Goal: Check status: Check status

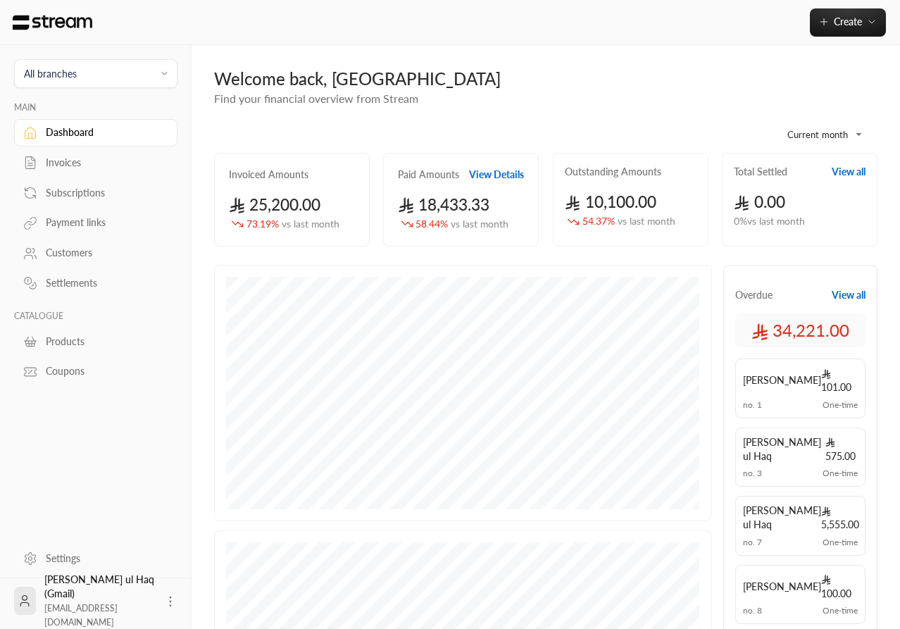
click at [80, 153] on link "Invoices" at bounding box center [95, 162] width 163 height 27
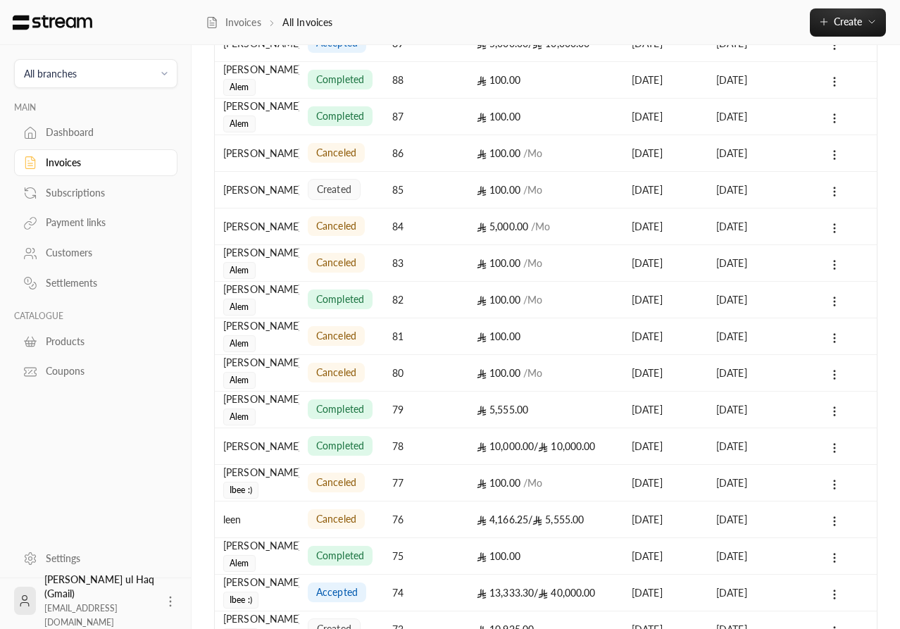
scroll to position [555, 0]
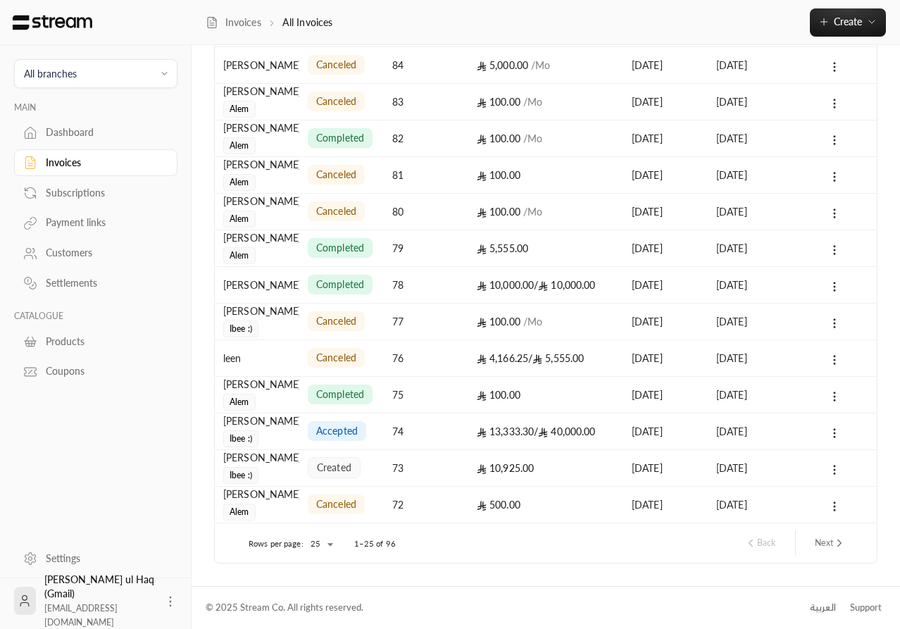
click at [438, 467] on div "73" at bounding box center [426, 468] width 68 height 36
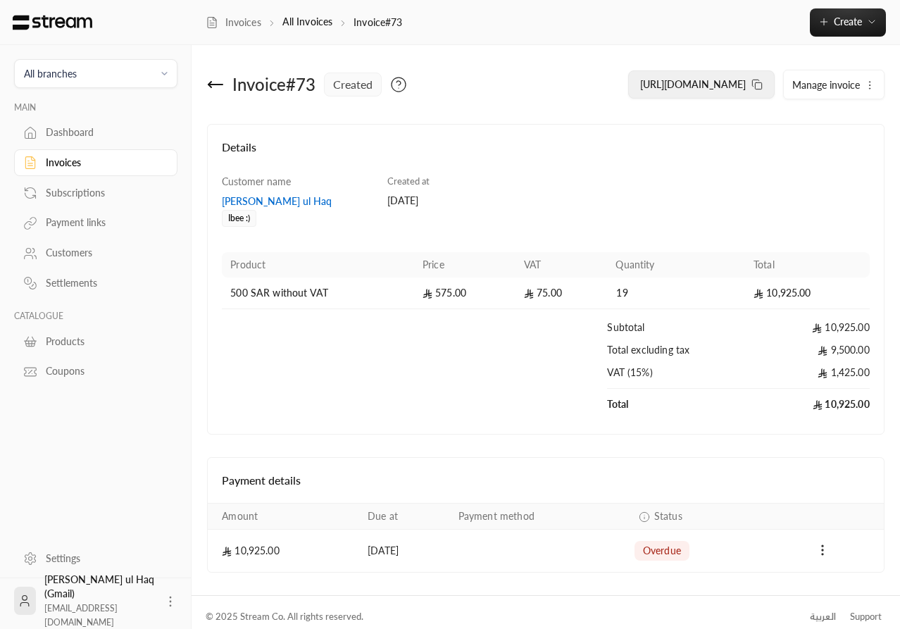
click at [712, 82] on span "[URL][DOMAIN_NAME]" at bounding box center [693, 84] width 106 height 12
